Goal: Navigation & Orientation: Find specific page/section

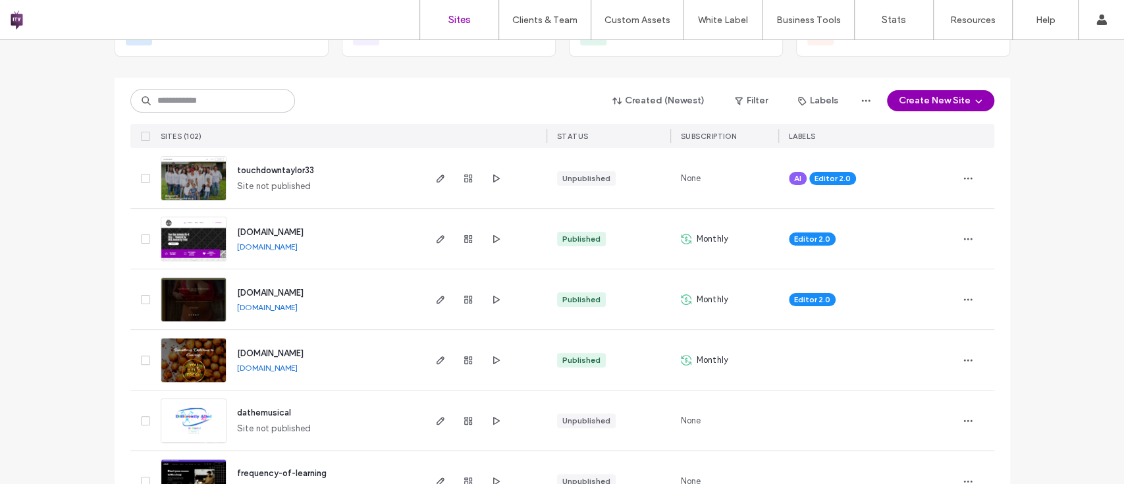
scroll to position [61, 0]
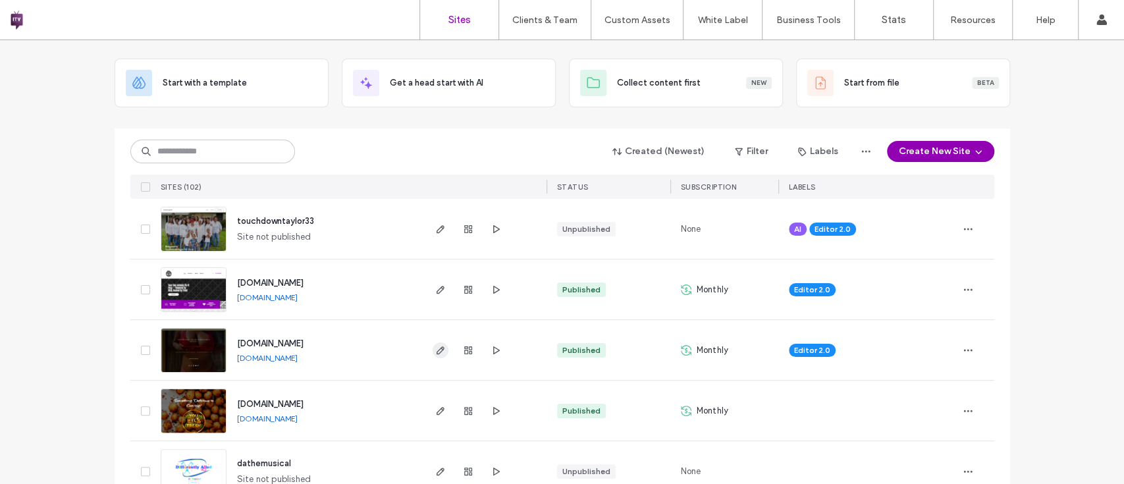
click at [438, 349] on use "button" at bounding box center [440, 350] width 8 height 8
